Goal: Information Seeking & Learning: Check status

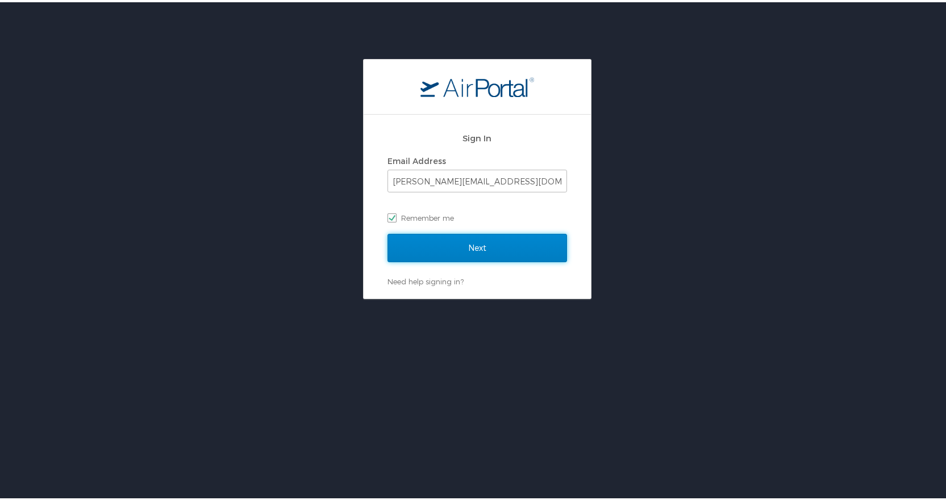
click at [461, 256] on input "Next" at bounding box center [476, 246] width 179 height 28
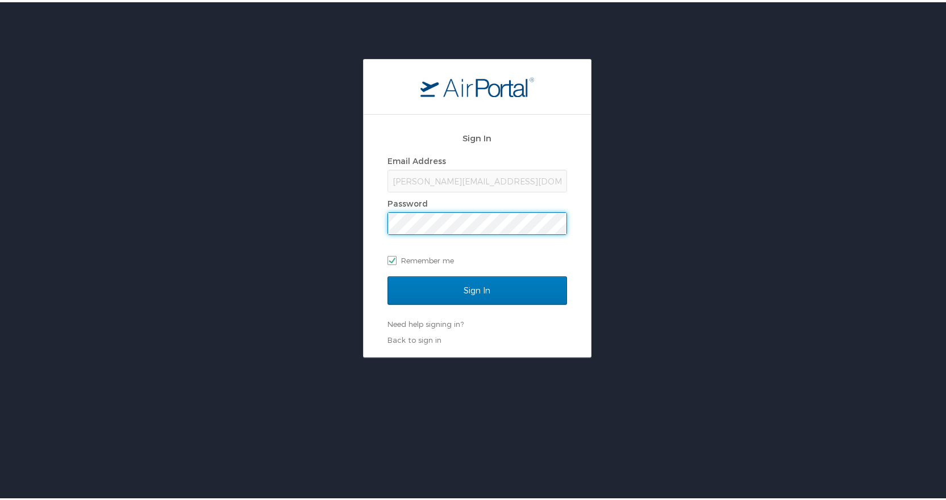
click at [387, 274] on input "Sign In" at bounding box center [476, 288] width 179 height 28
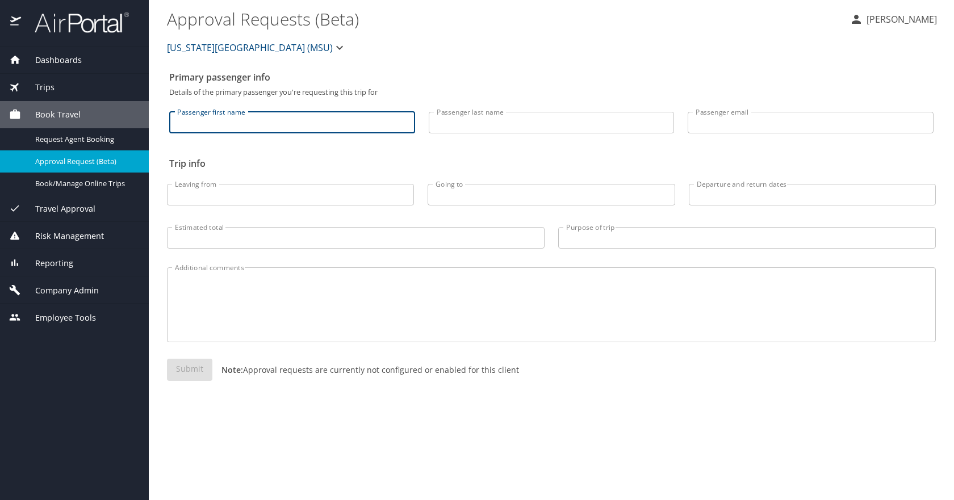
click at [349, 128] on input "Passenger first name" at bounding box center [292, 123] width 246 height 22
type input "[PERSON_NAME]"
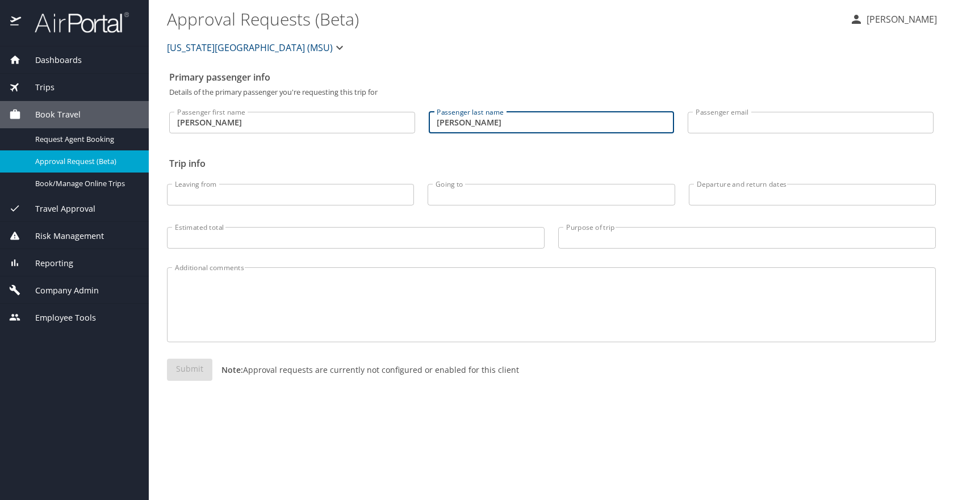
type input "cole"
click at [39, 89] on span "Trips" at bounding box center [38, 87] width 34 height 12
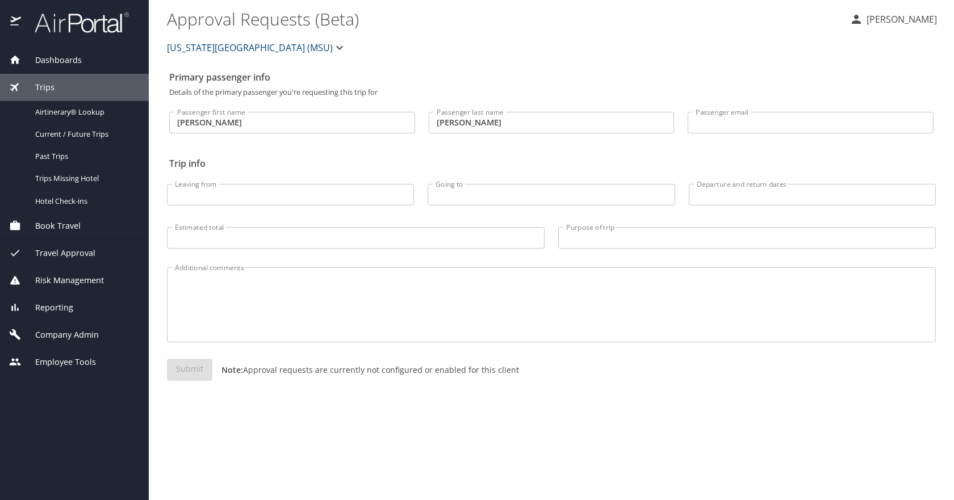
click at [57, 59] on span "Dashboards" at bounding box center [51, 60] width 61 height 12
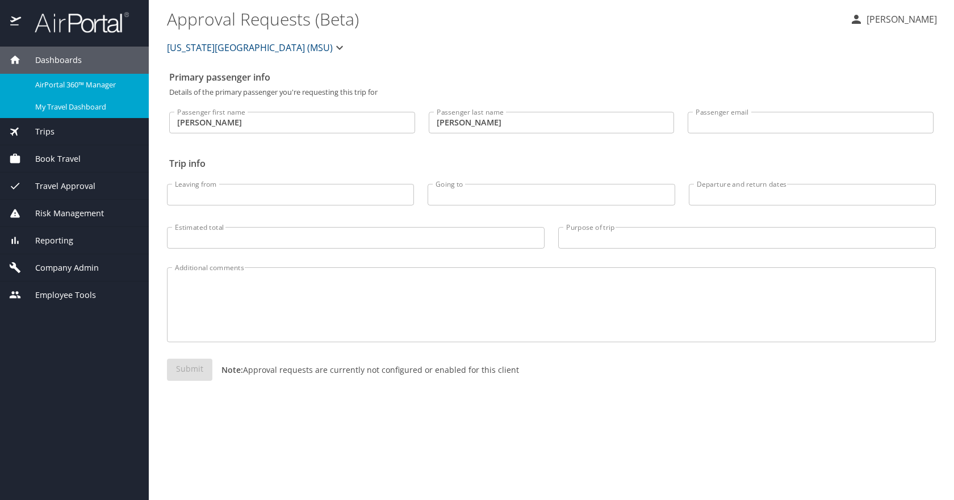
click at [81, 106] on span "My Travel Dashboard" at bounding box center [85, 107] width 100 height 11
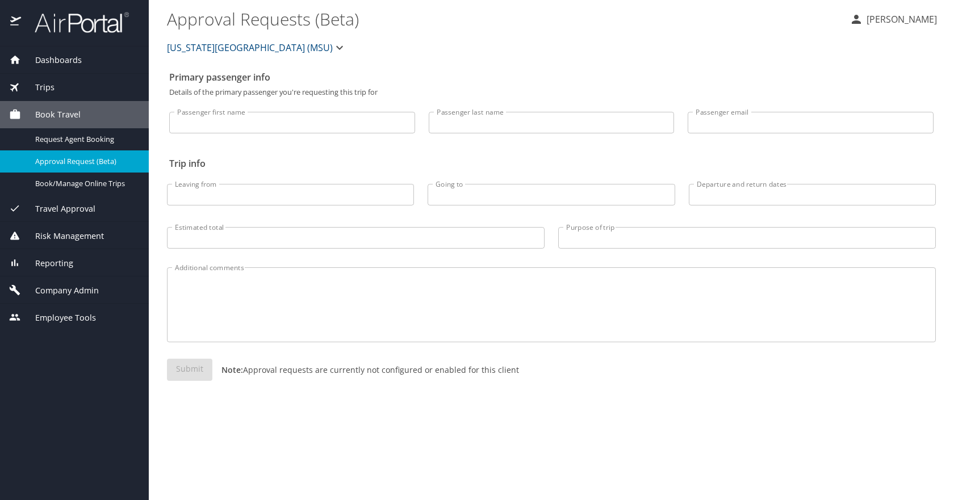
click at [64, 55] on span "Dashboards" at bounding box center [51, 60] width 61 height 12
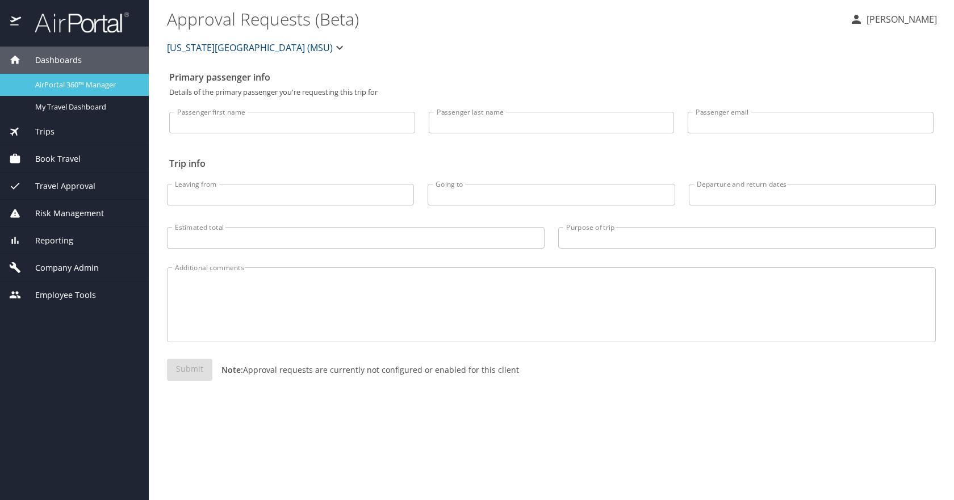
click at [69, 89] on span "AirPortal 360™ Manager" at bounding box center [85, 85] width 100 height 11
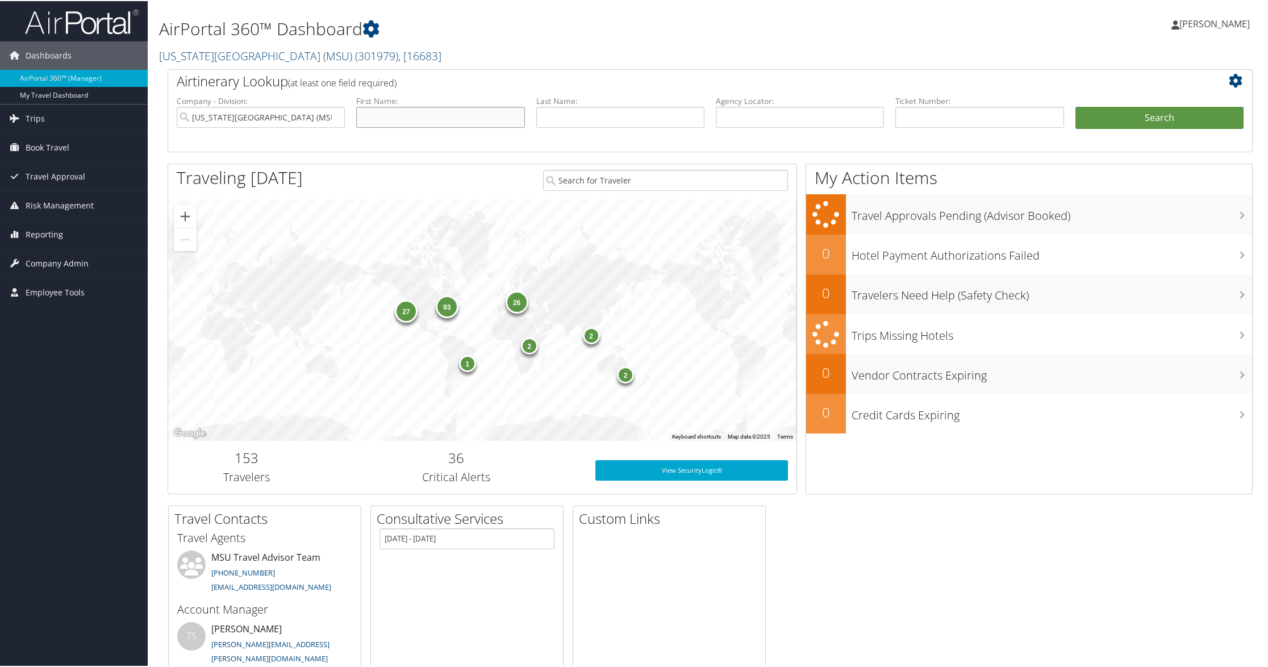
click at [389, 110] on input "text" at bounding box center [440, 116] width 168 height 21
type input "k"
type input "h"
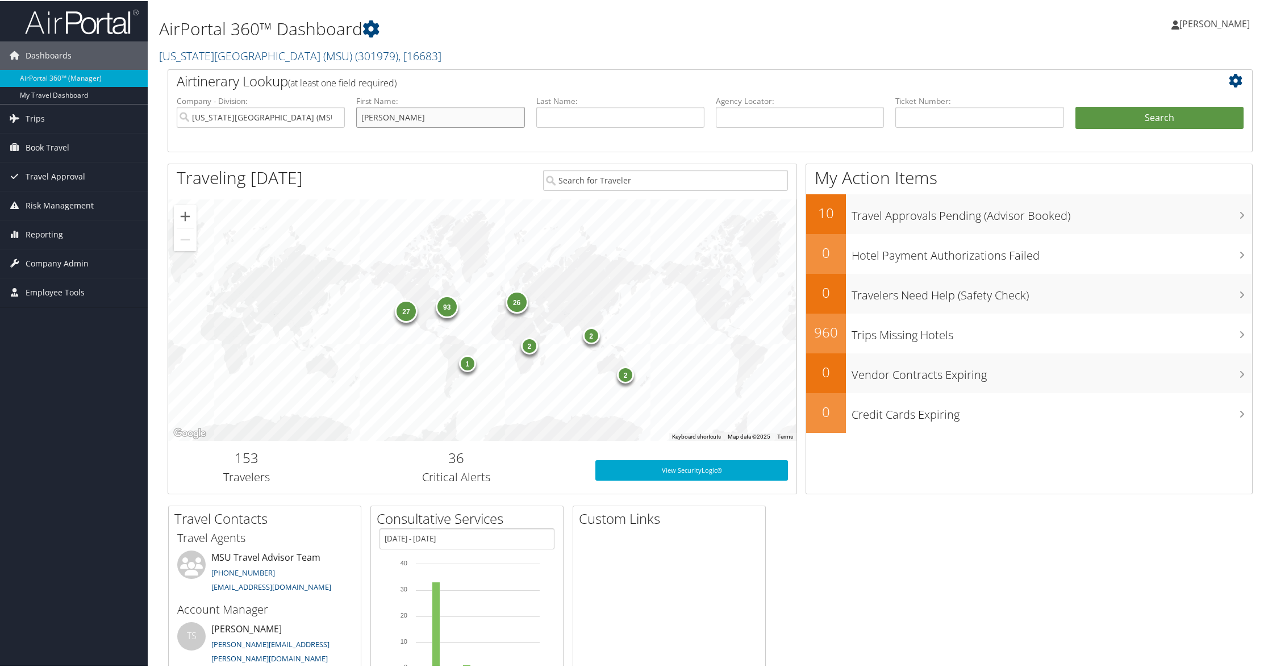
type input "james"
type input "cole"
click at [1075, 106] on button "Search" at bounding box center [1159, 117] width 168 height 23
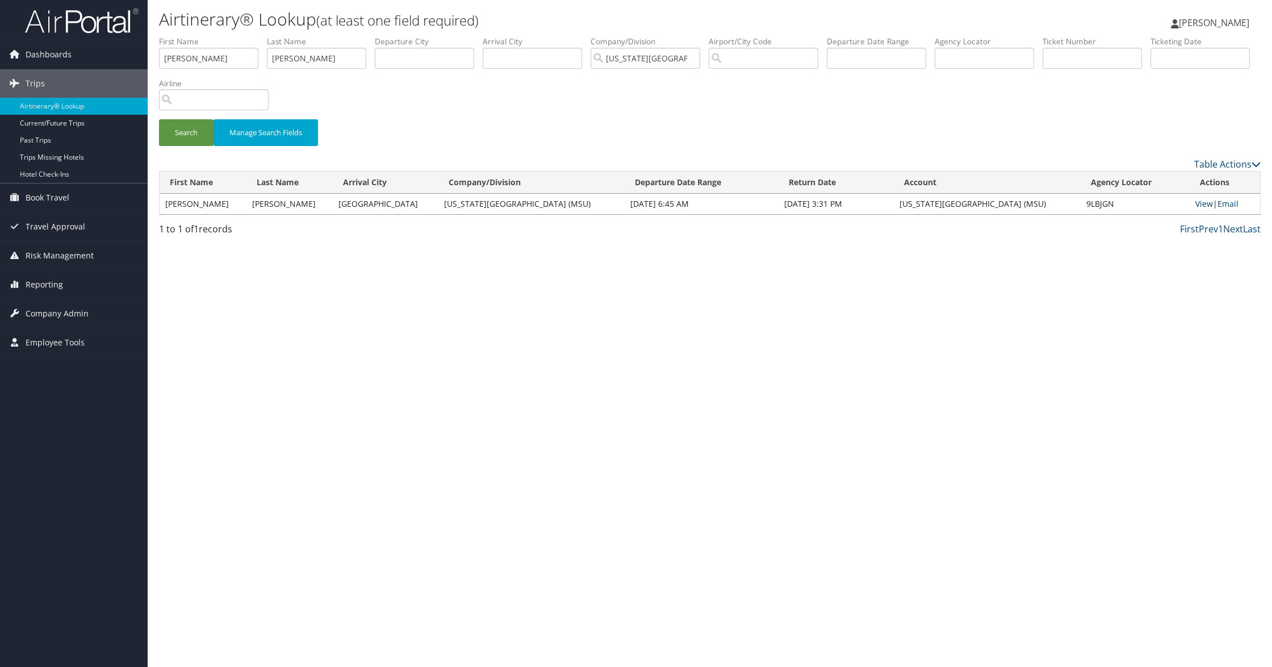
click at [1205, 202] on link "View" at bounding box center [1205, 203] width 18 height 11
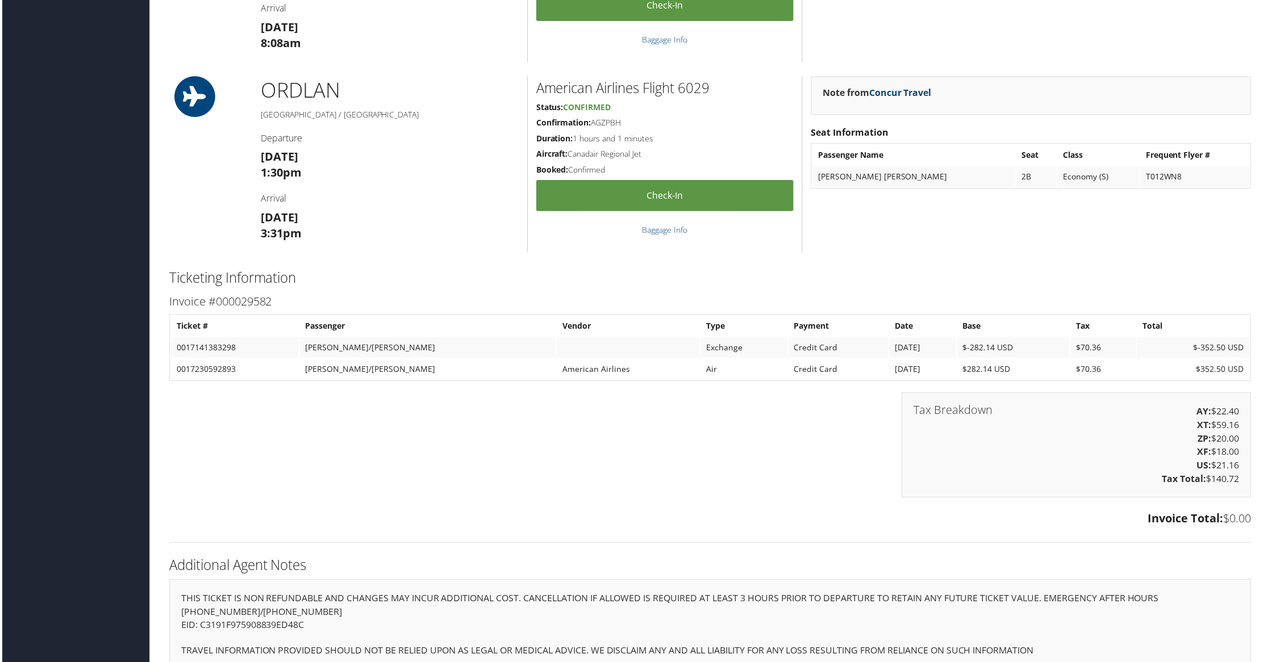
scroll to position [1207, 0]
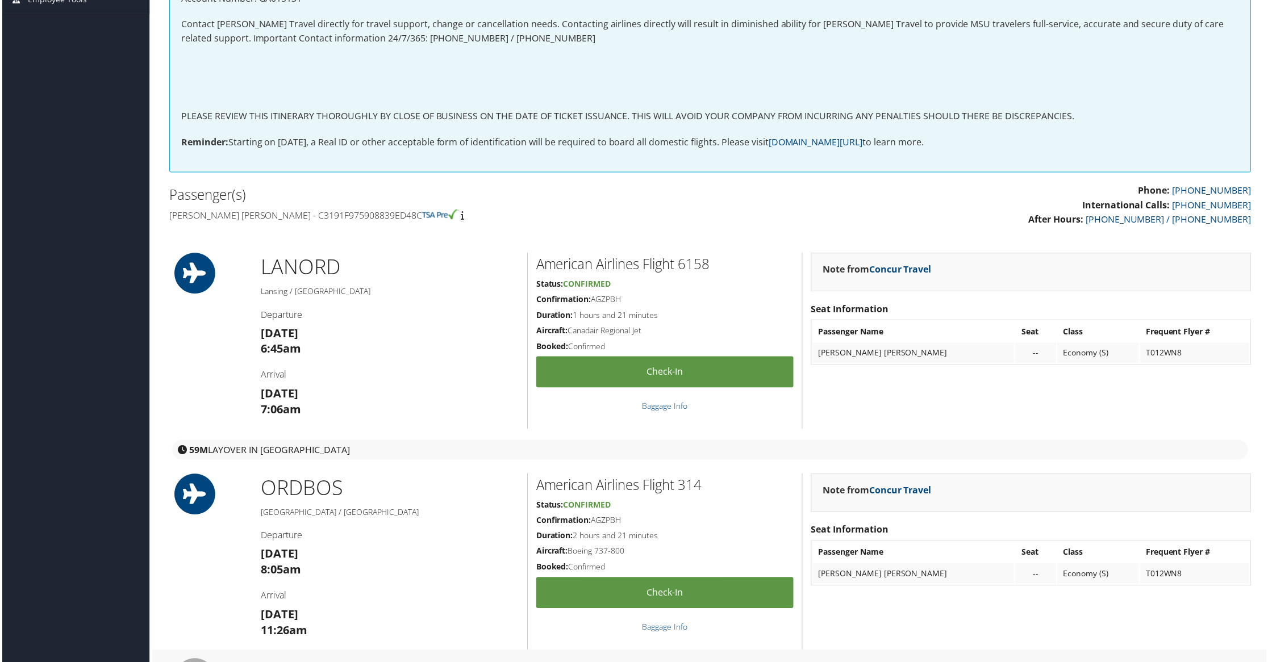
scroll to position [0, 0]
